Goal: Information Seeking & Learning: Learn about a topic

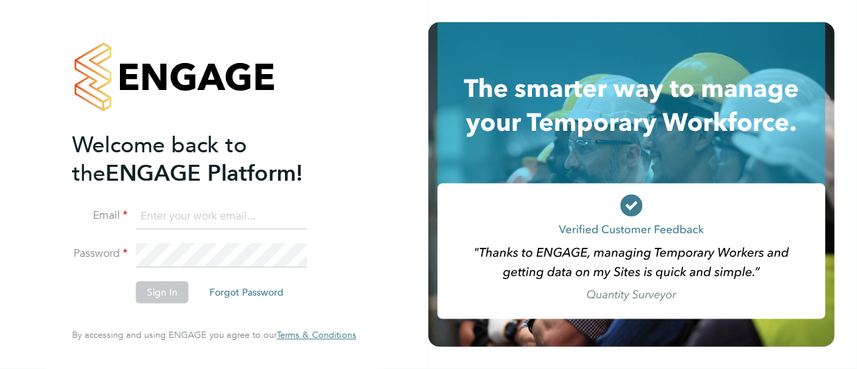
type input "wendy.preedy@click-cms.co.uk"
click at [154, 294] on button "Sign In" at bounding box center [162, 293] width 53 height 22
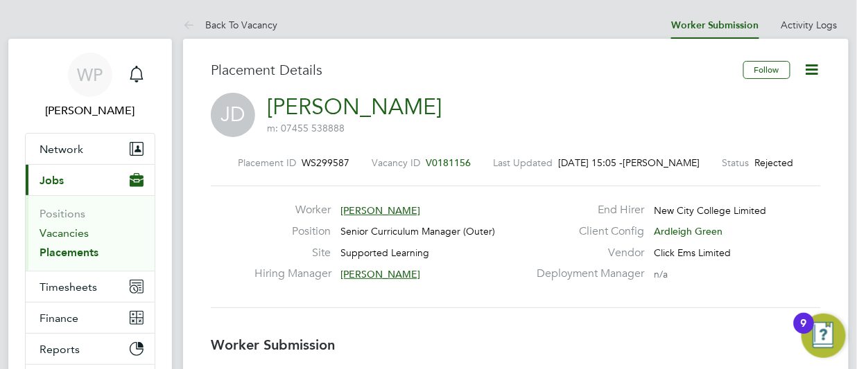
click at [82, 234] on link "Vacancies" at bounding box center [64, 233] width 49 height 13
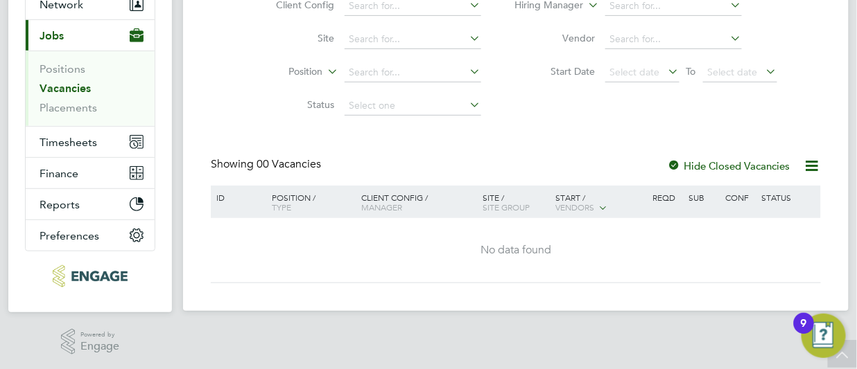
scroll to position [6, 0]
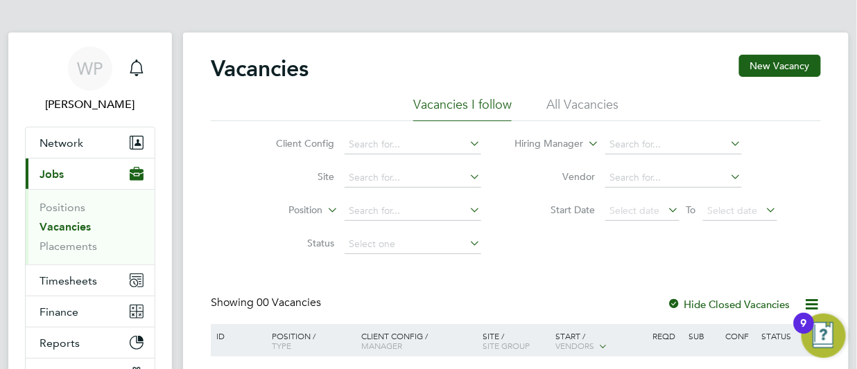
click at [467, 174] on icon at bounding box center [467, 176] width 0 height 19
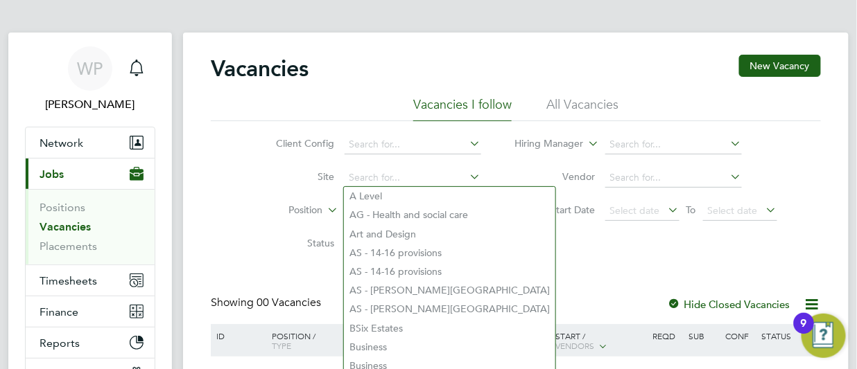
click at [467, 174] on icon at bounding box center [467, 176] width 0 height 19
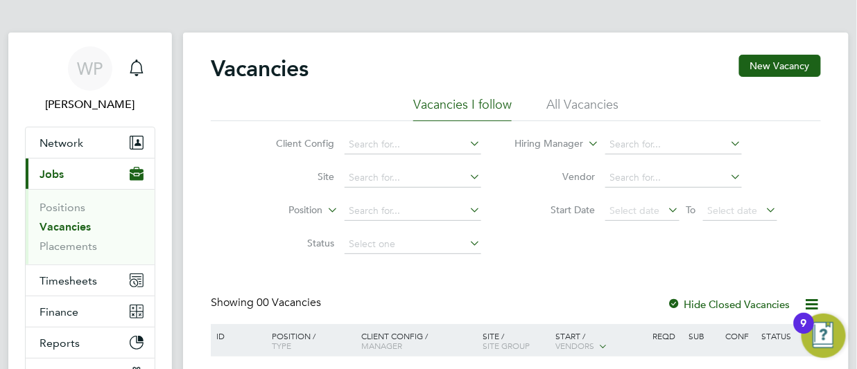
click at [467, 209] on icon at bounding box center [467, 209] width 0 height 19
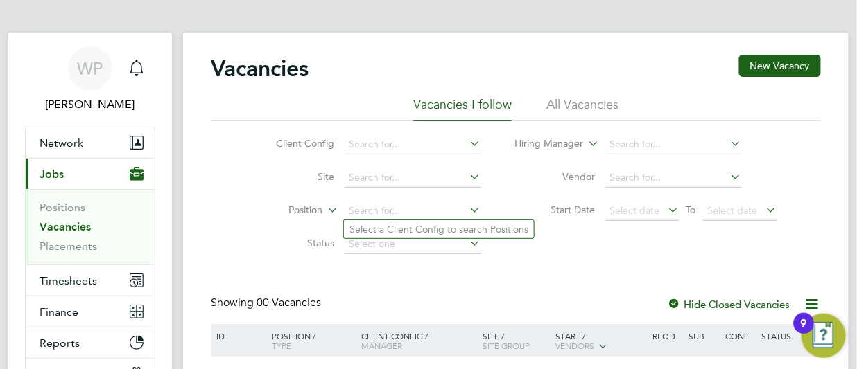
click at [444, 232] on li "Select a Client Config to search Positions" at bounding box center [439, 229] width 190 height 18
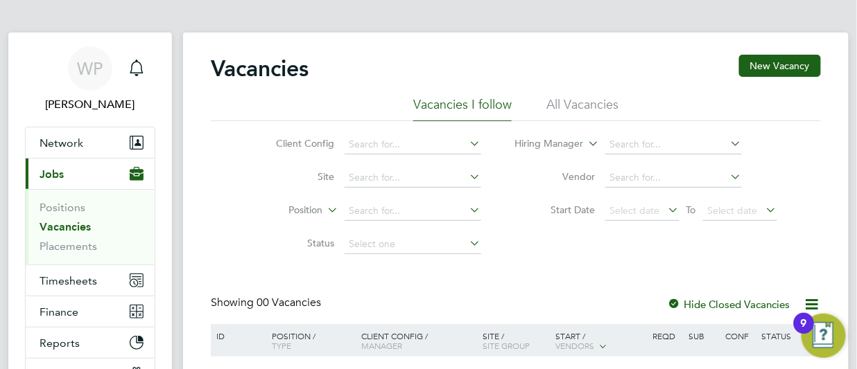
click at [467, 141] on icon at bounding box center [467, 143] width 0 height 19
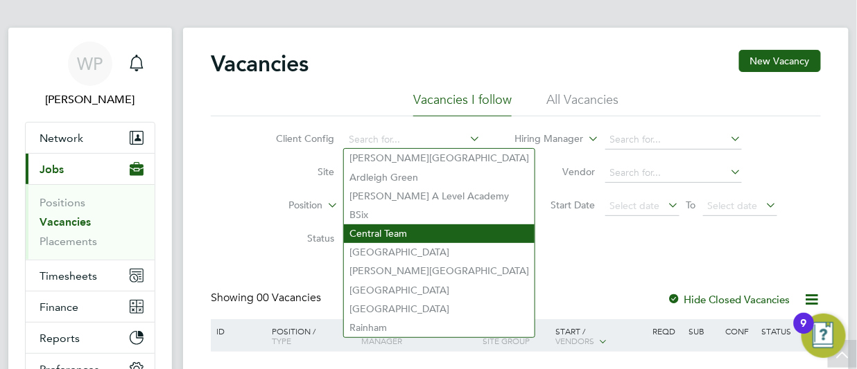
scroll to position [0, 0]
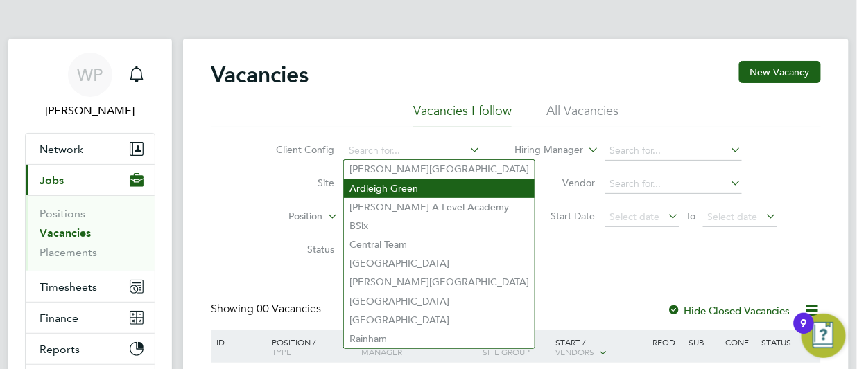
click at [405, 193] on li "Ardleigh Green" at bounding box center [439, 189] width 191 height 19
type input "Ardleigh Green"
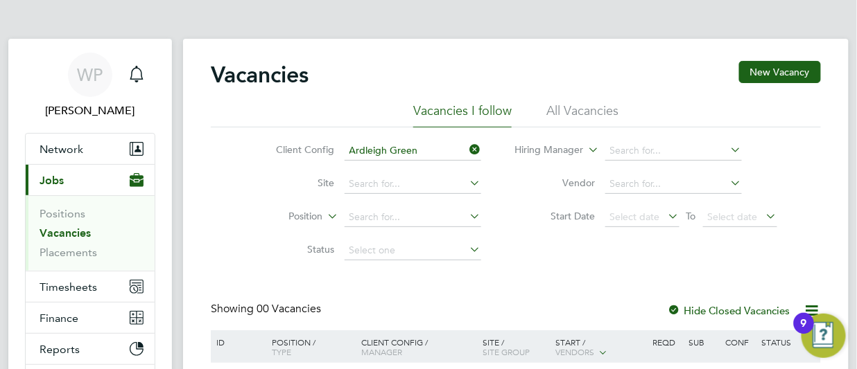
click at [467, 218] on icon at bounding box center [467, 216] width 0 height 19
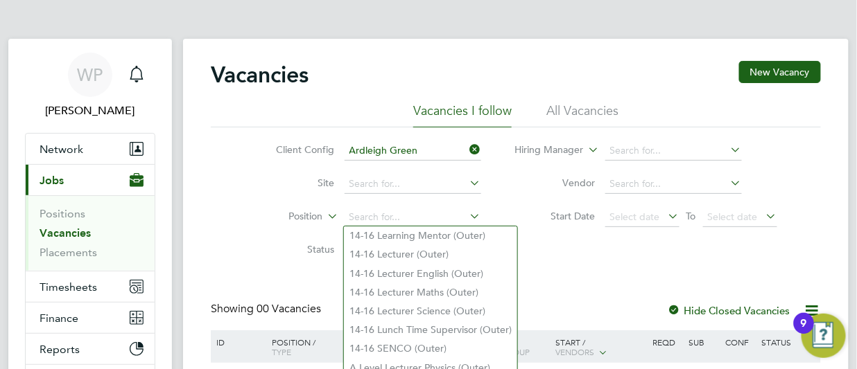
click at [467, 184] on icon at bounding box center [467, 182] width 0 height 19
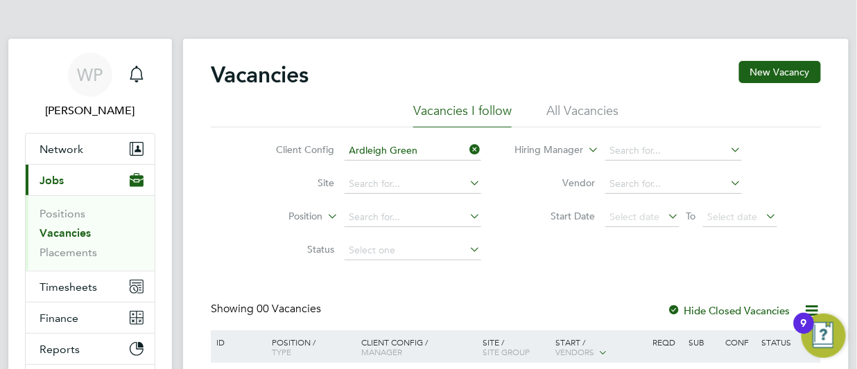
click at [228, 263] on div "Client Config Ardleigh Green Site Position Status Hiring Manager Vendor Start D…" at bounding box center [516, 198] width 610 height 140
click at [400, 220] on input at bounding box center [412, 217] width 137 height 19
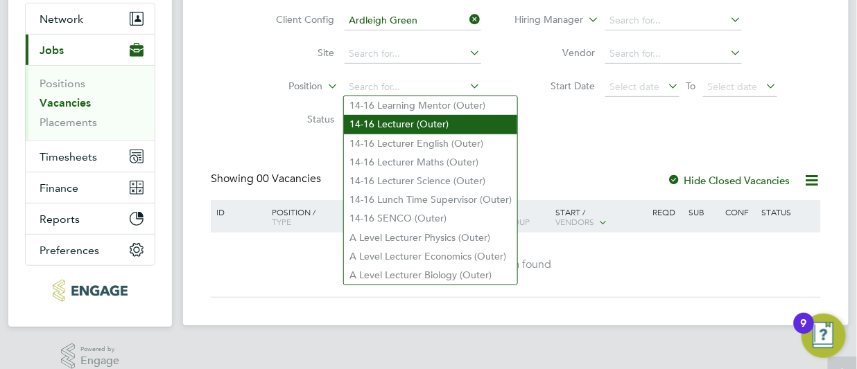
scroll to position [139, 0]
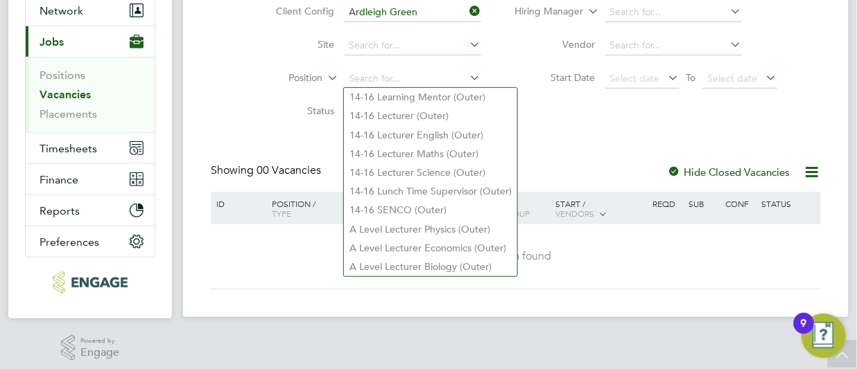
click at [467, 10] on icon at bounding box center [467, 10] width 0 height 19
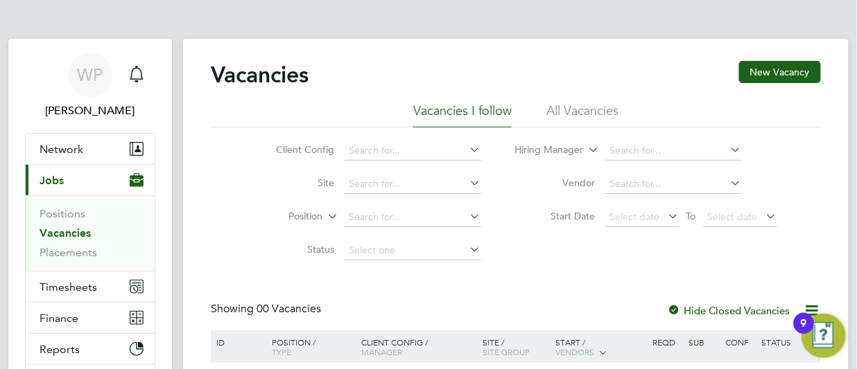
click at [467, 148] on icon at bounding box center [467, 149] width 0 height 19
click at [426, 176] on li "[PERSON_NAME][GEOGRAPHIC_DATA]" at bounding box center [439, 169] width 191 height 19
type input "[PERSON_NAME][GEOGRAPHIC_DATA]"
click at [467, 216] on icon at bounding box center [467, 216] width 0 height 19
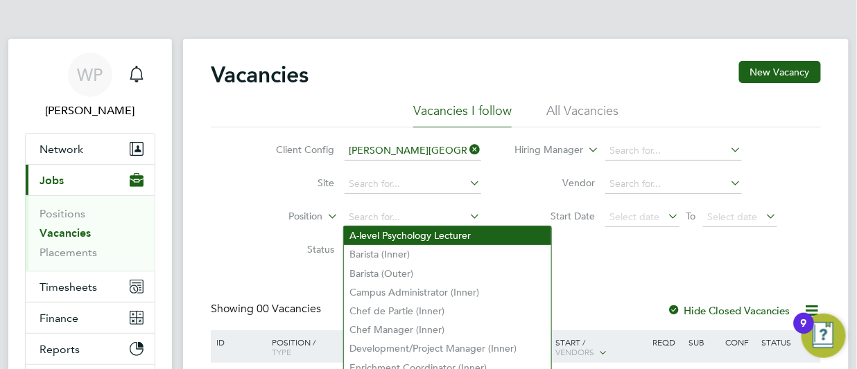
scroll to position [69, 0]
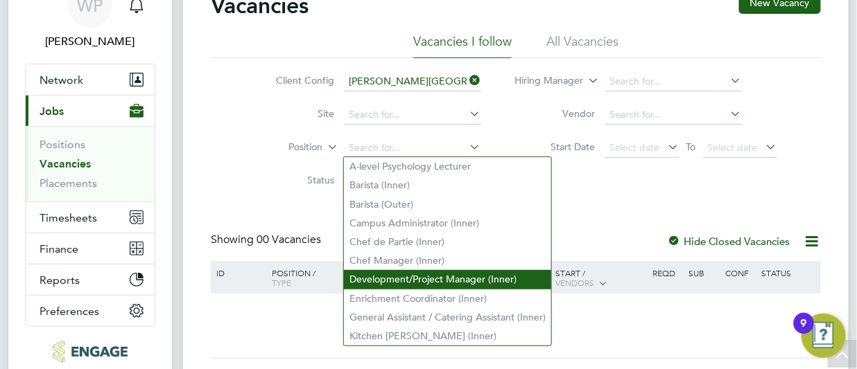
click at [435, 279] on li "Development/Project Manager (Inner)" at bounding box center [447, 279] width 207 height 19
type input "Development/Project Manager (Inner)"
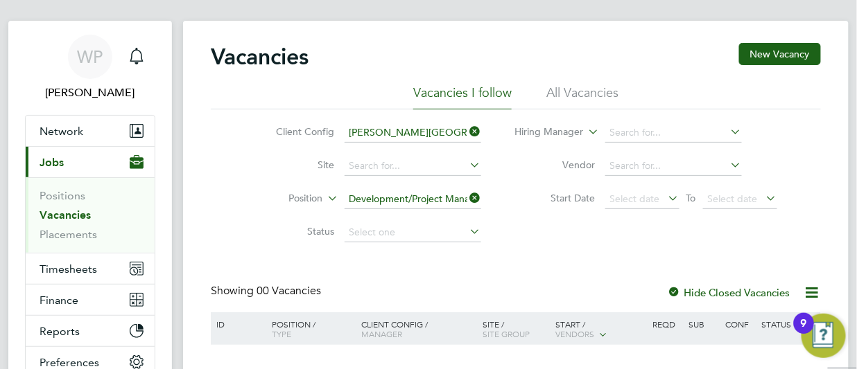
scroll to position [6, 0]
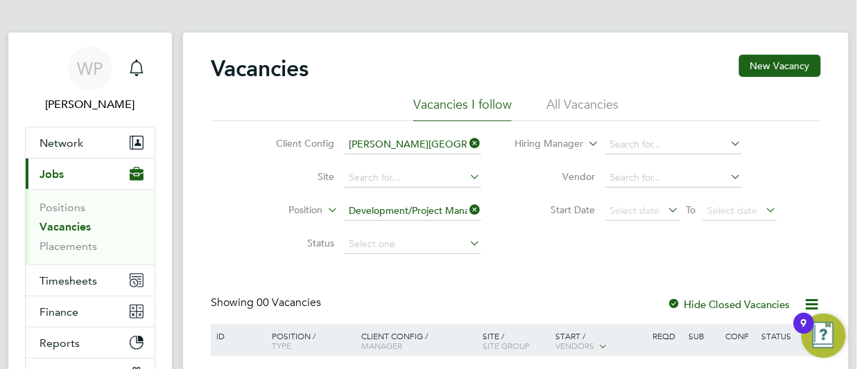
click at [467, 210] on icon at bounding box center [467, 209] width 0 height 19
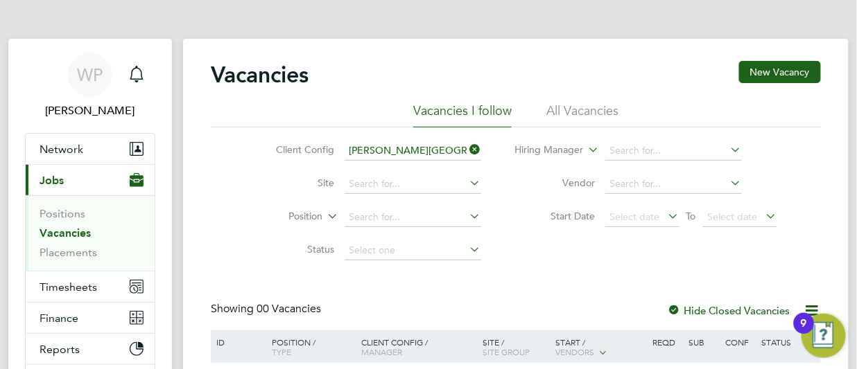
click at [467, 149] on icon at bounding box center [467, 149] width 0 height 19
click at [467, 150] on icon at bounding box center [467, 149] width 0 height 19
click at [442, 203] on li "[PERSON_NAME] A Level Academy" at bounding box center [439, 207] width 191 height 19
type input "[PERSON_NAME] A Level Academy"
click at [467, 217] on icon at bounding box center [467, 216] width 0 height 19
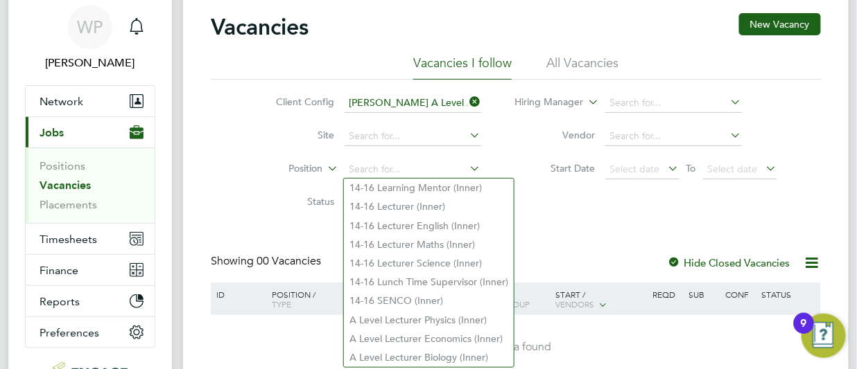
scroll to position [69, 0]
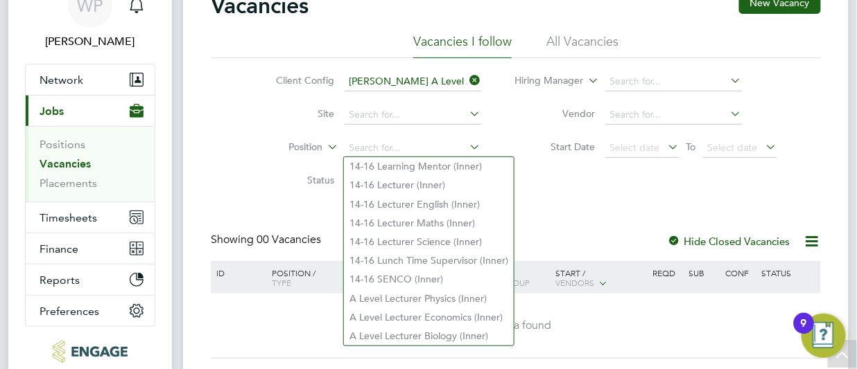
click at [467, 80] on icon at bounding box center [467, 80] width 0 height 19
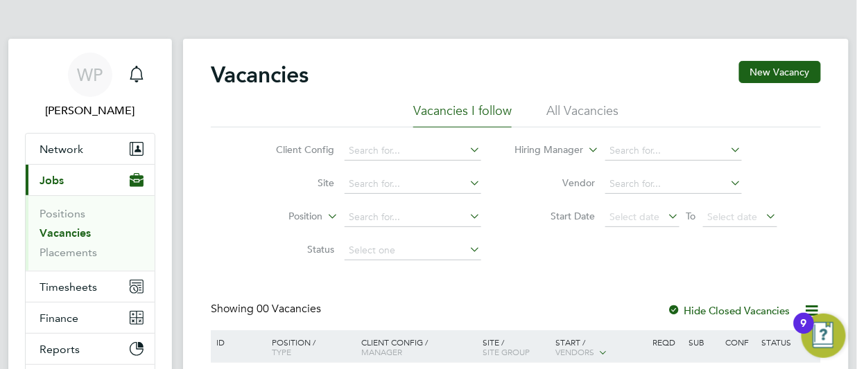
click at [467, 148] on icon at bounding box center [467, 149] width 0 height 19
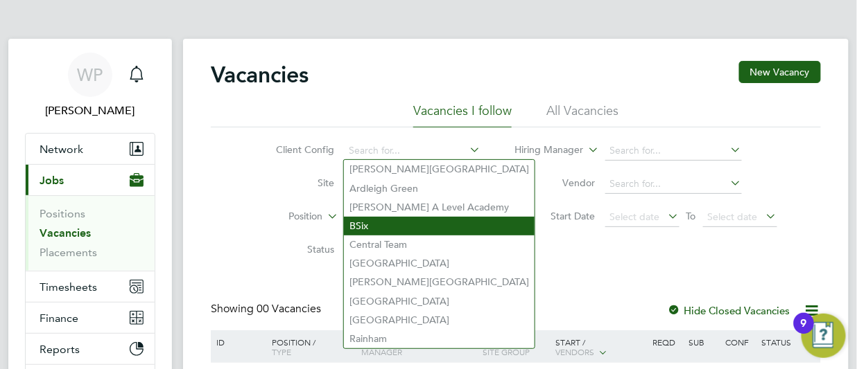
click at [451, 217] on li "BSix" at bounding box center [439, 226] width 191 height 19
type input "BSix"
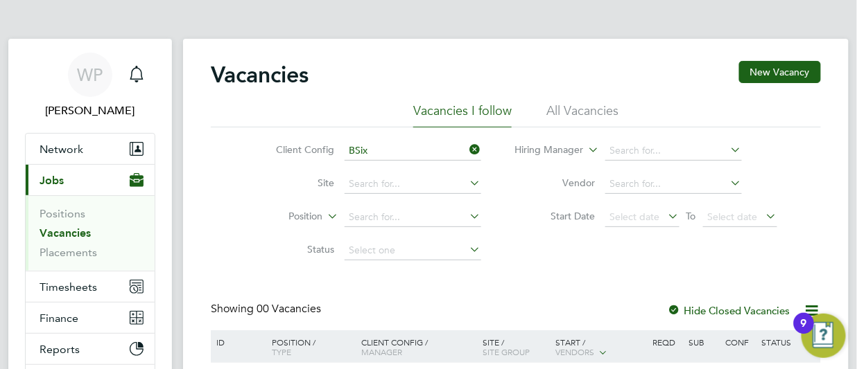
click at [467, 213] on icon at bounding box center [467, 216] width 0 height 19
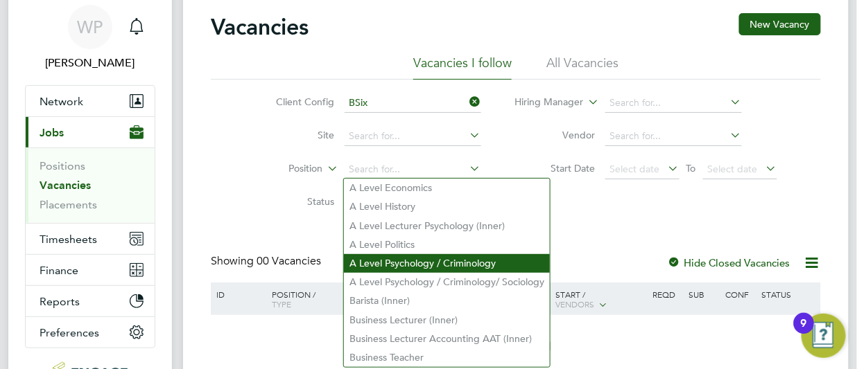
scroll to position [69, 0]
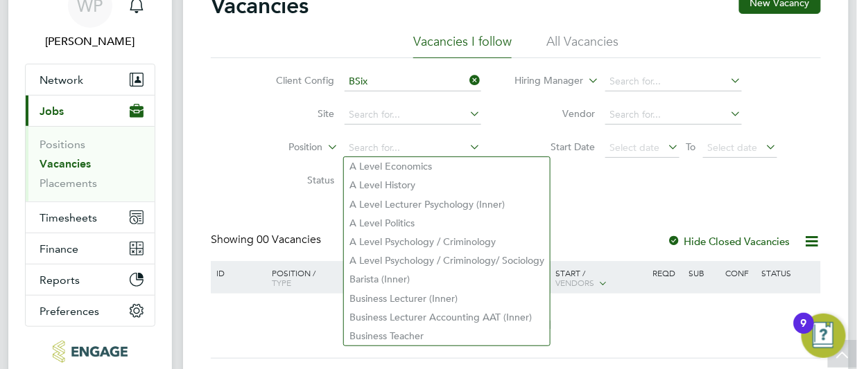
click at [467, 78] on icon at bounding box center [467, 80] width 0 height 19
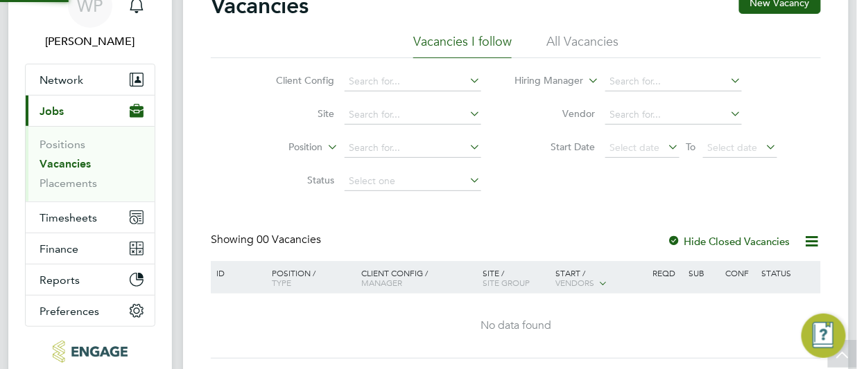
click at [467, 78] on icon at bounding box center [467, 80] width 0 height 19
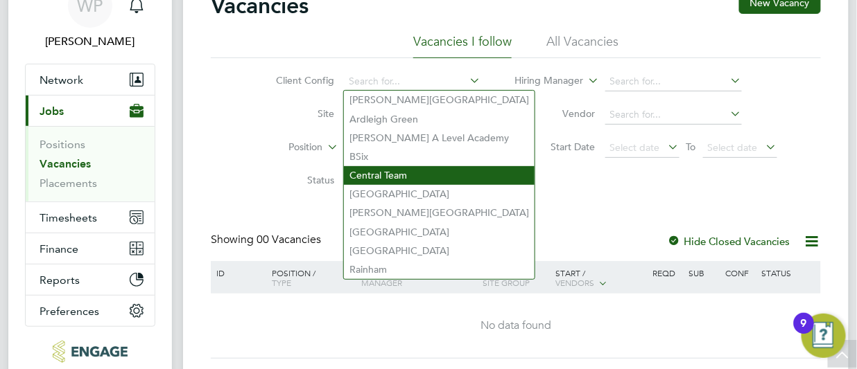
click at [414, 180] on li "Central Team" at bounding box center [439, 175] width 191 height 19
type input "Central Team"
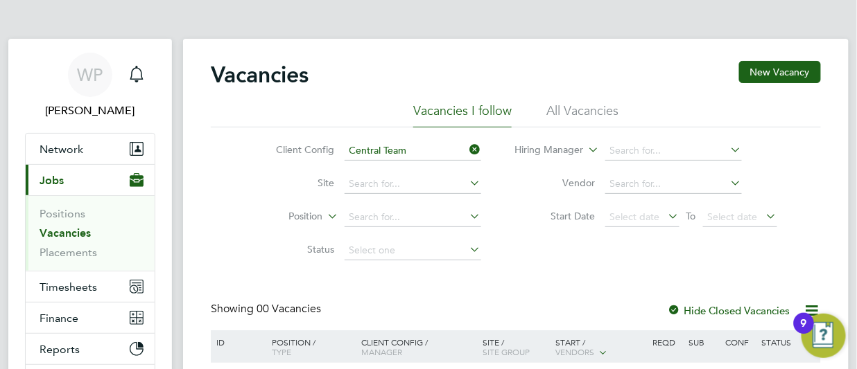
click at [467, 216] on icon at bounding box center [467, 216] width 0 height 19
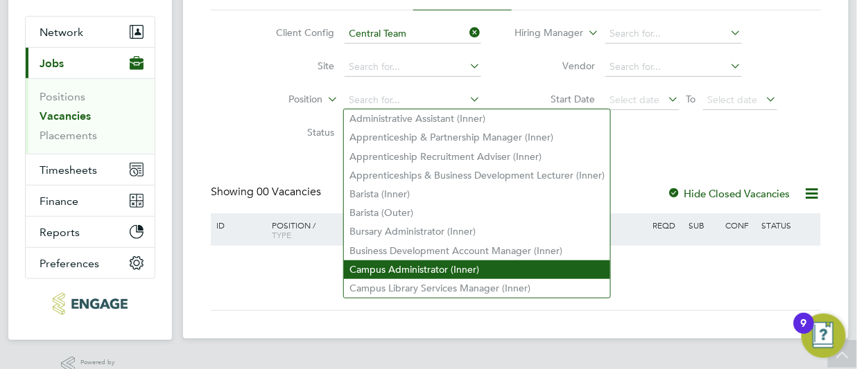
scroll to position [139, 0]
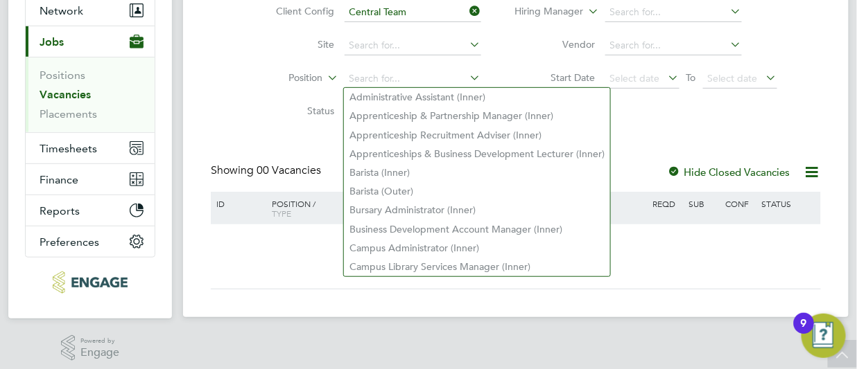
click at [467, 77] on icon at bounding box center [467, 77] width 0 height 19
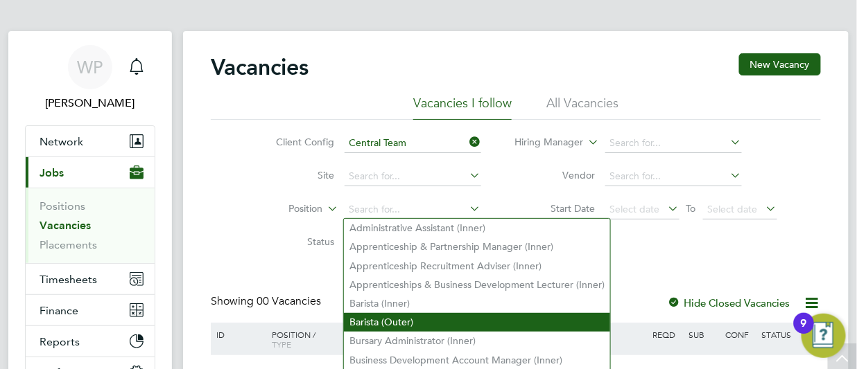
scroll to position [6, 0]
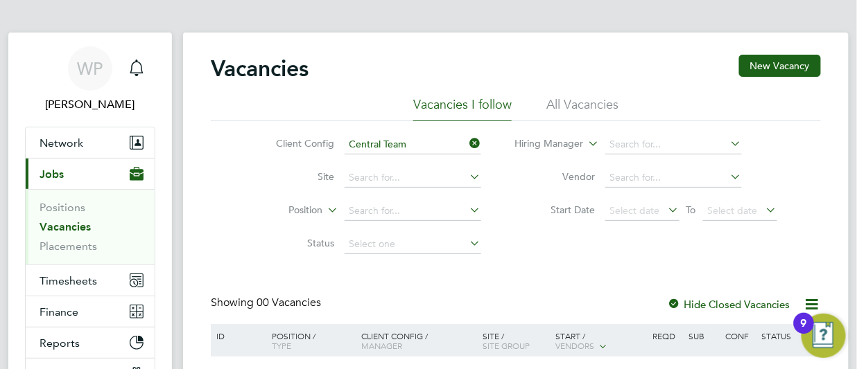
click at [220, 209] on div "Client Config Central Team Site Position Status Hiring Manager Vendor Start Dat…" at bounding box center [516, 191] width 610 height 140
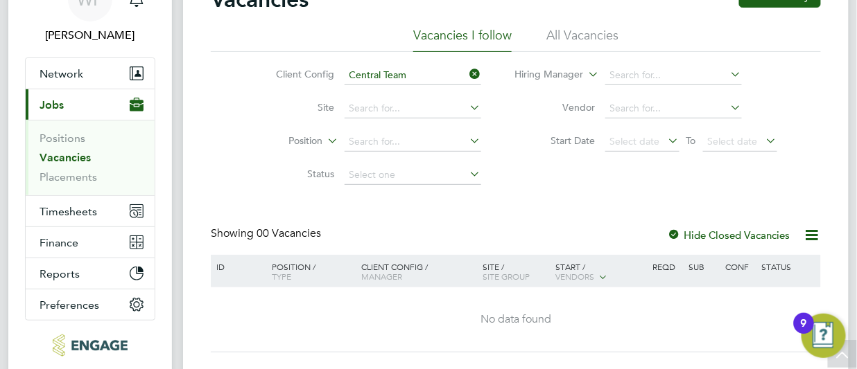
click at [812, 241] on icon at bounding box center [811, 235] width 17 height 17
click at [812, 240] on icon at bounding box center [811, 235] width 17 height 17
click at [467, 170] on icon at bounding box center [467, 173] width 0 height 19
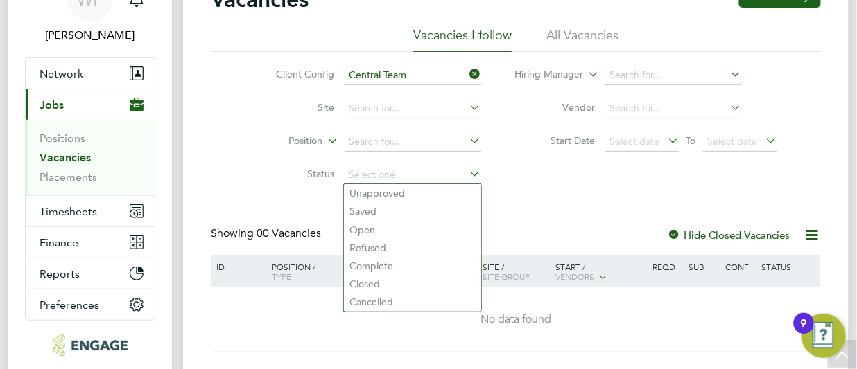
click at [467, 170] on icon at bounding box center [467, 173] width 0 height 19
click at [467, 171] on icon at bounding box center [467, 173] width 0 height 19
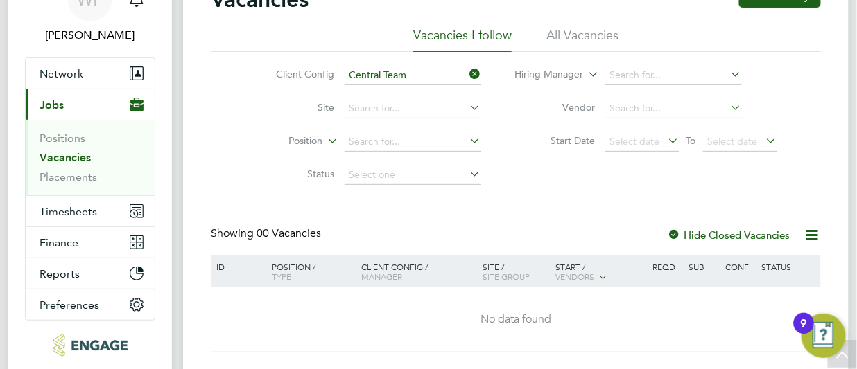
click at [580, 213] on div "Vacancies New Vacancy Vacancies I follow All Vacancies Client Config Central Te…" at bounding box center [516, 168] width 610 height 367
click at [595, 34] on li "All Vacancies" at bounding box center [582, 39] width 72 height 25
click at [467, 71] on icon at bounding box center [467, 73] width 0 height 19
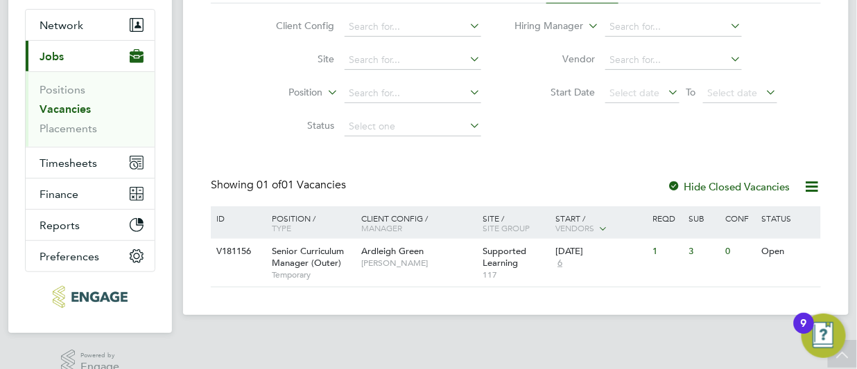
scroll to position [145, 0]
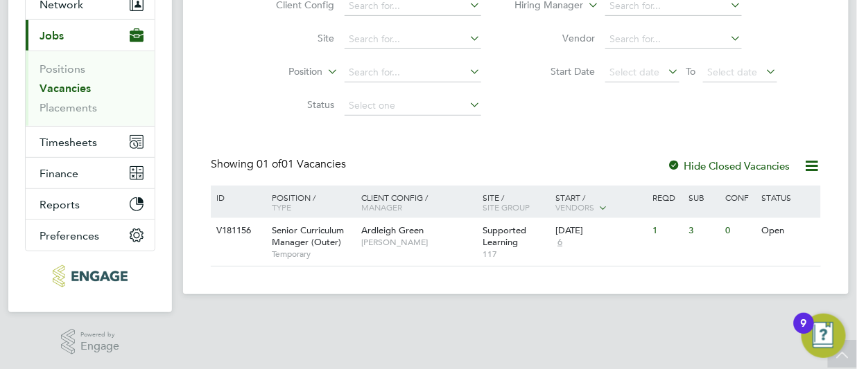
click at [607, 205] on icon at bounding box center [602, 207] width 12 height 12
click at [560, 242] on span "6" at bounding box center [559, 243] width 9 height 12
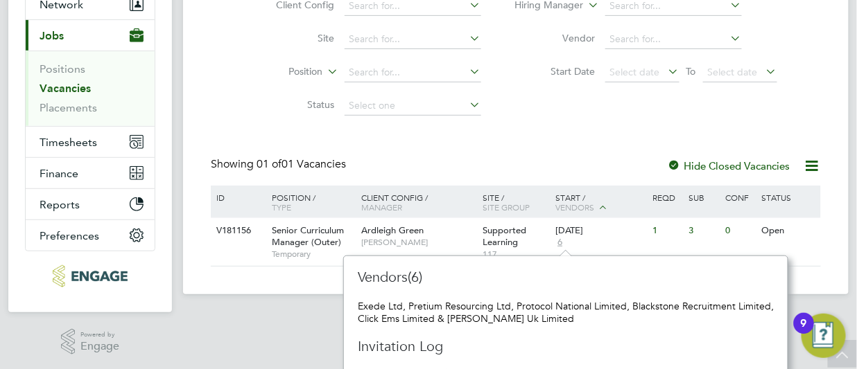
scroll to position [163, 0]
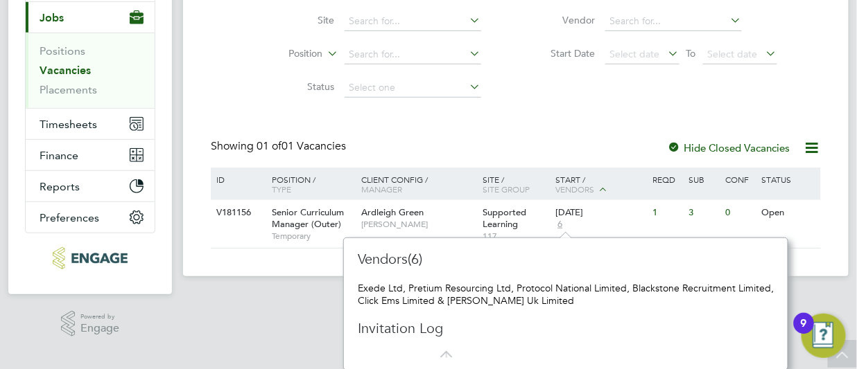
click at [251, 313] on main "Vacancies New Vacancy Vacancies I follow All Vacancies Client Config Site Posit…" at bounding box center [515, 95] width 665 height 517
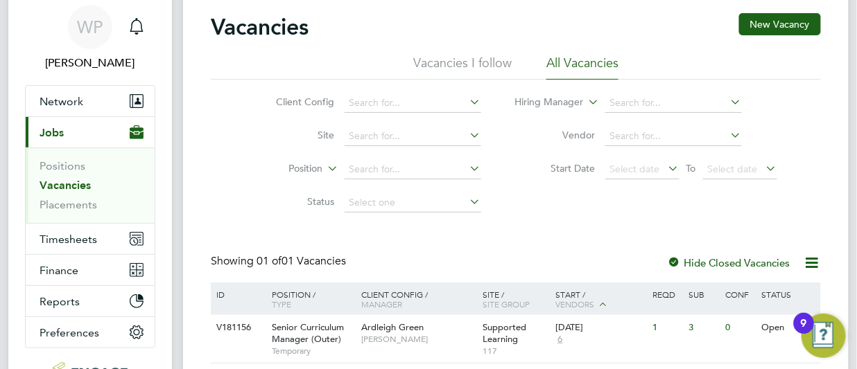
scroll to position [69, 0]
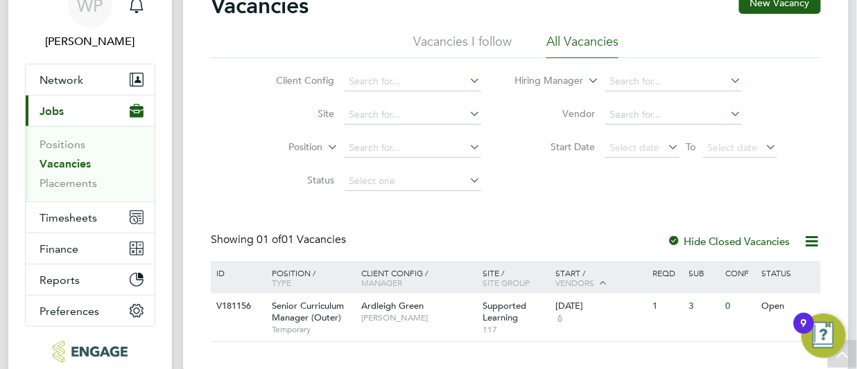
click at [588, 41] on li "All Vacancies" at bounding box center [582, 45] width 72 height 25
